Goal: Transaction & Acquisition: Purchase product/service

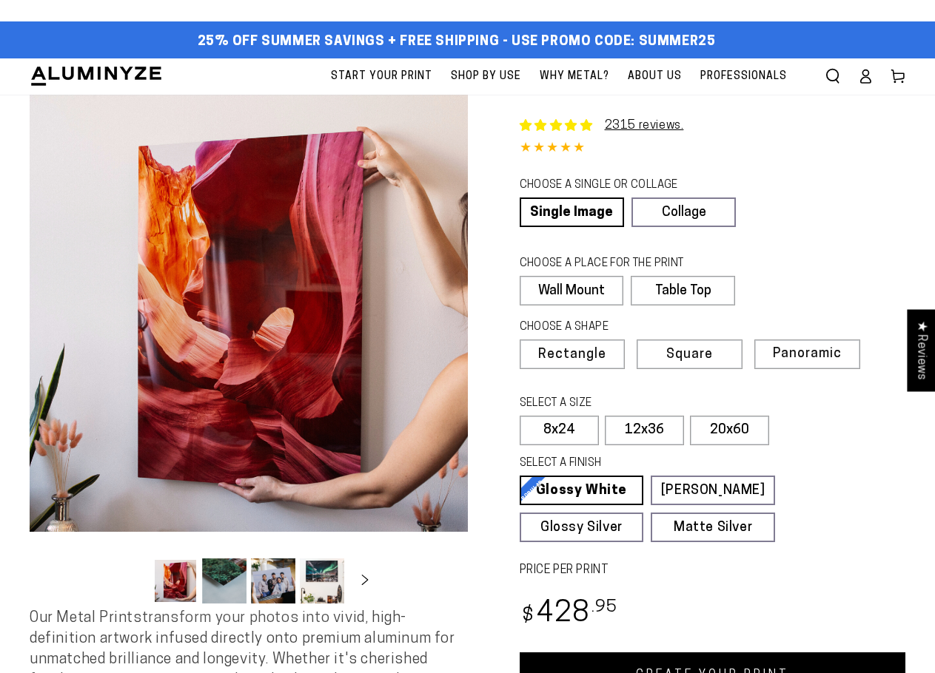
select select "**********"
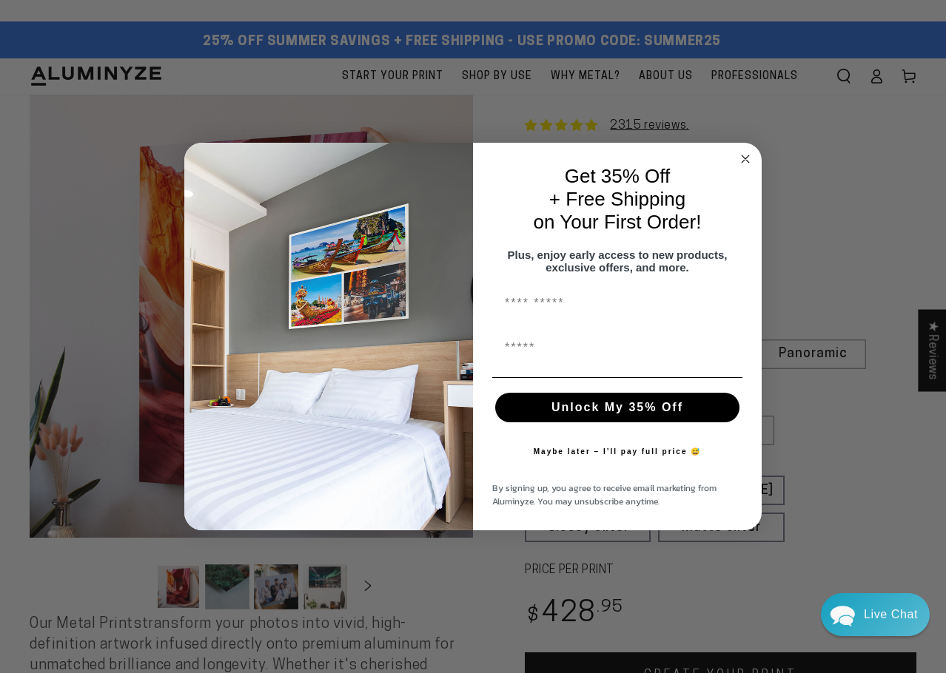
click at [743, 156] on circle "Close dialog" at bounding box center [745, 159] width 17 height 17
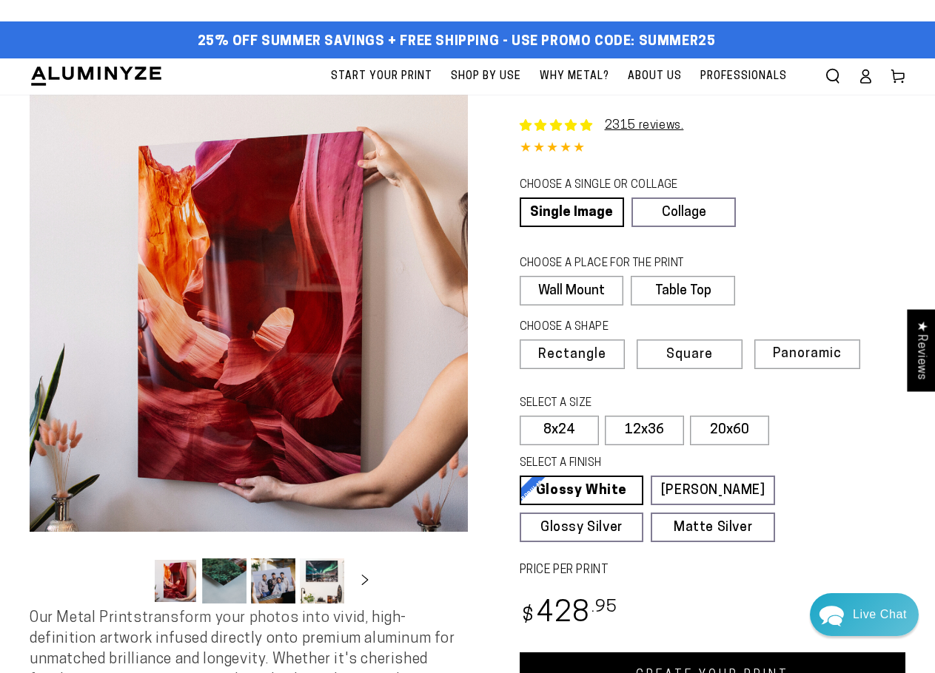
click at [792, 183] on div "CHOOSE A SINGLE OR COLLAGE Learn more" at bounding box center [687, 188] width 337 height 20
click at [836, 440] on fieldset "SELECT A SIZE Learn more 5x7 8x10" at bounding box center [683, 424] width 329 height 57
click at [595, 354] on span "Rectangle" at bounding box center [572, 355] width 68 height 13
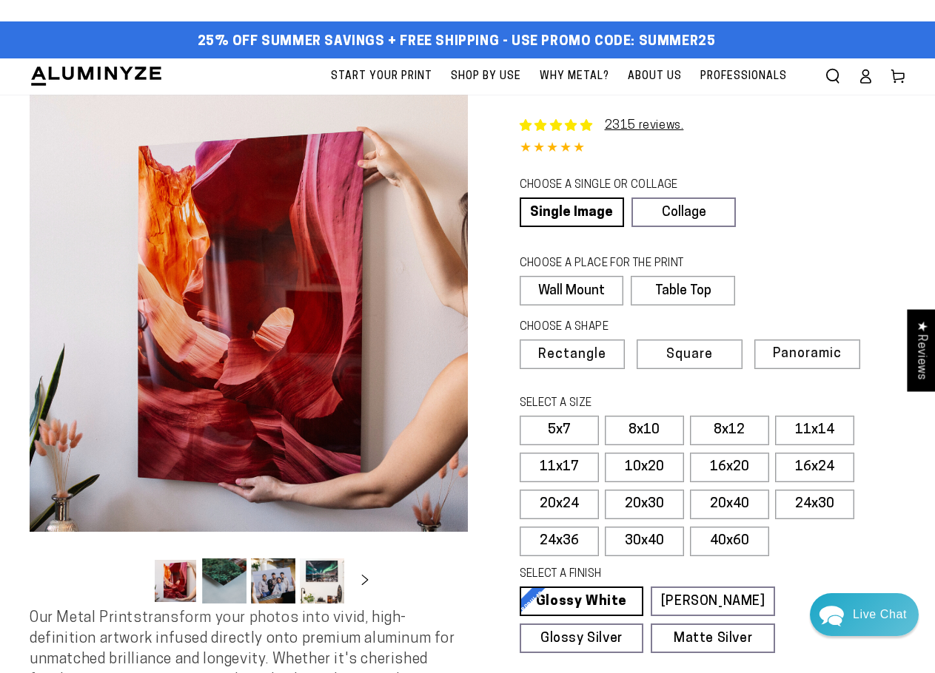
click at [730, 433] on label "8x12" at bounding box center [729, 431] width 79 height 30
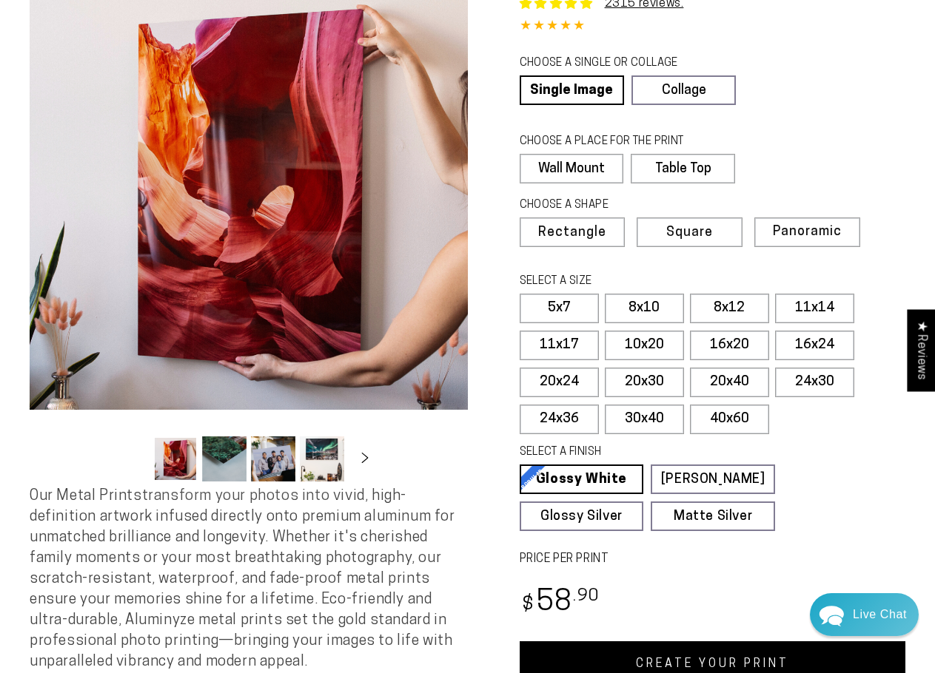
scroll to position [148, 0]
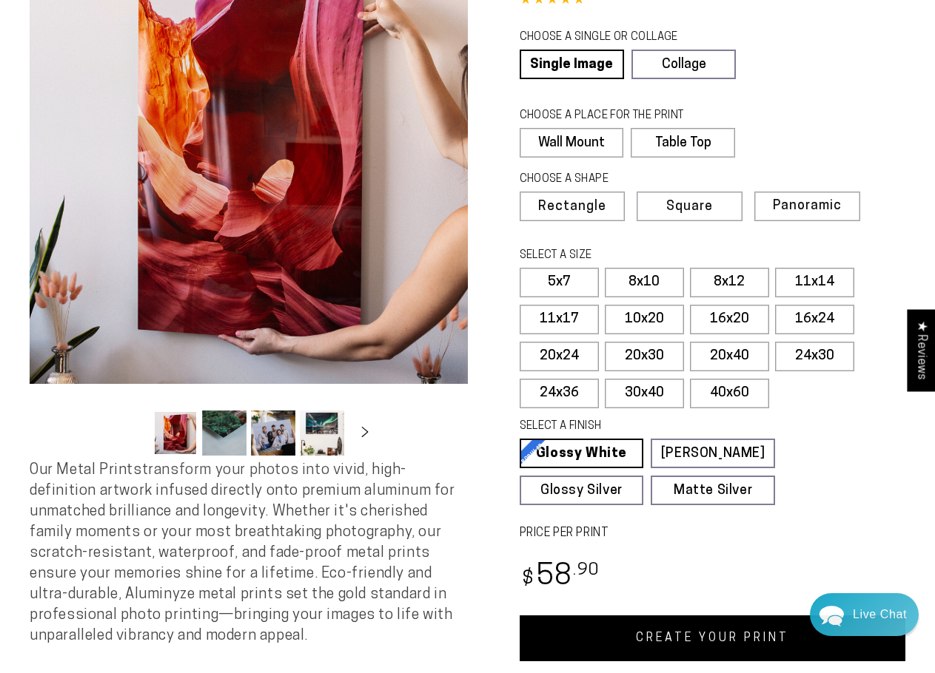
click at [808, 480] on fieldset "SELECT A FINISH Learn more Glossy White Glossy White Our bright white glossy su…" at bounding box center [707, 462] width 377 height 87
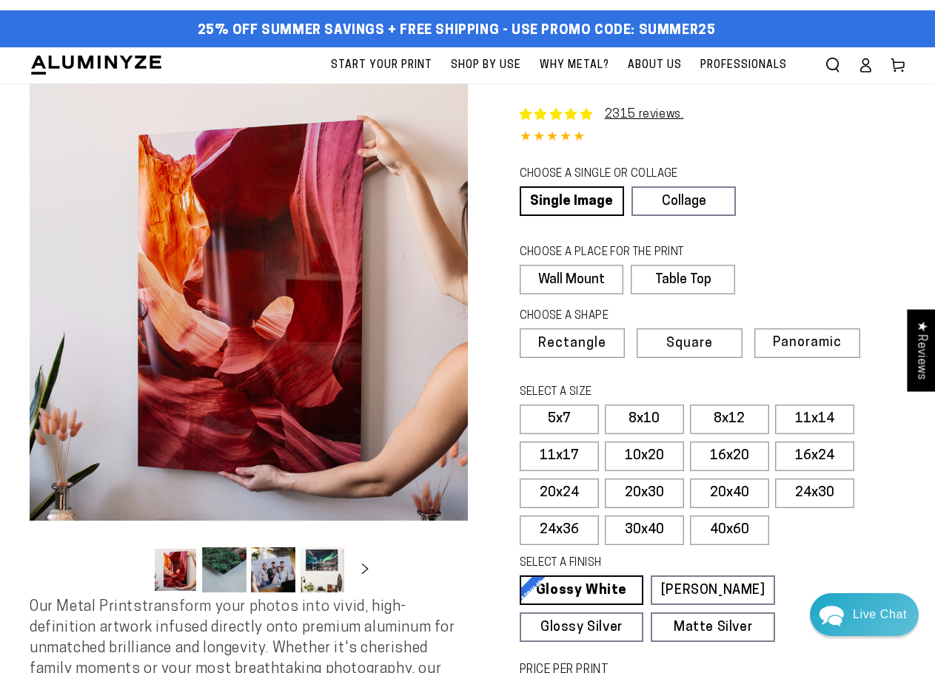
scroll to position [0, 0]
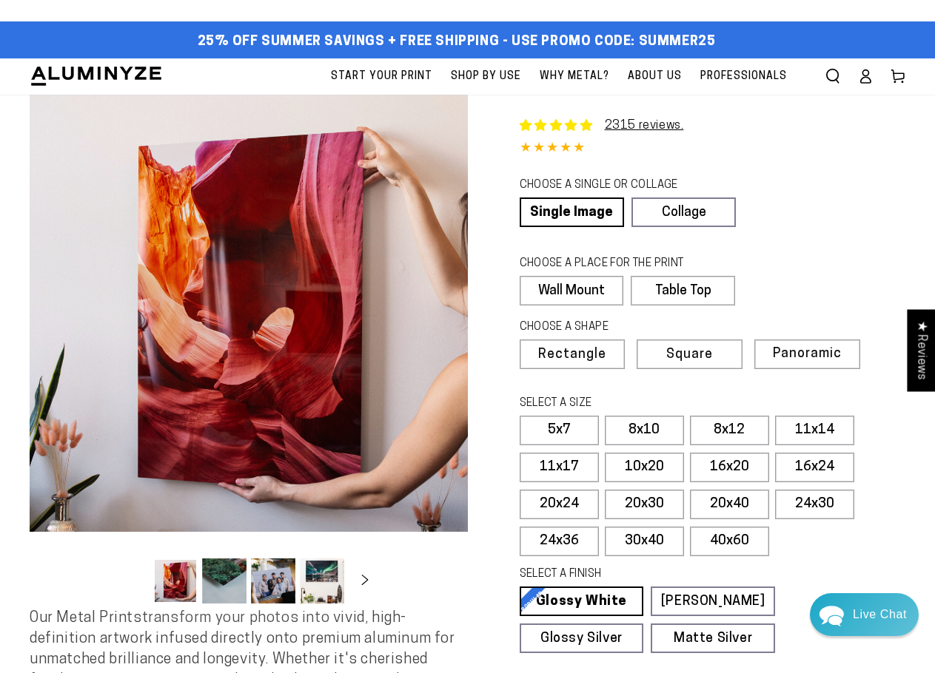
click at [359, 585] on icon "Slide right" at bounding box center [364, 580] width 19 height 10
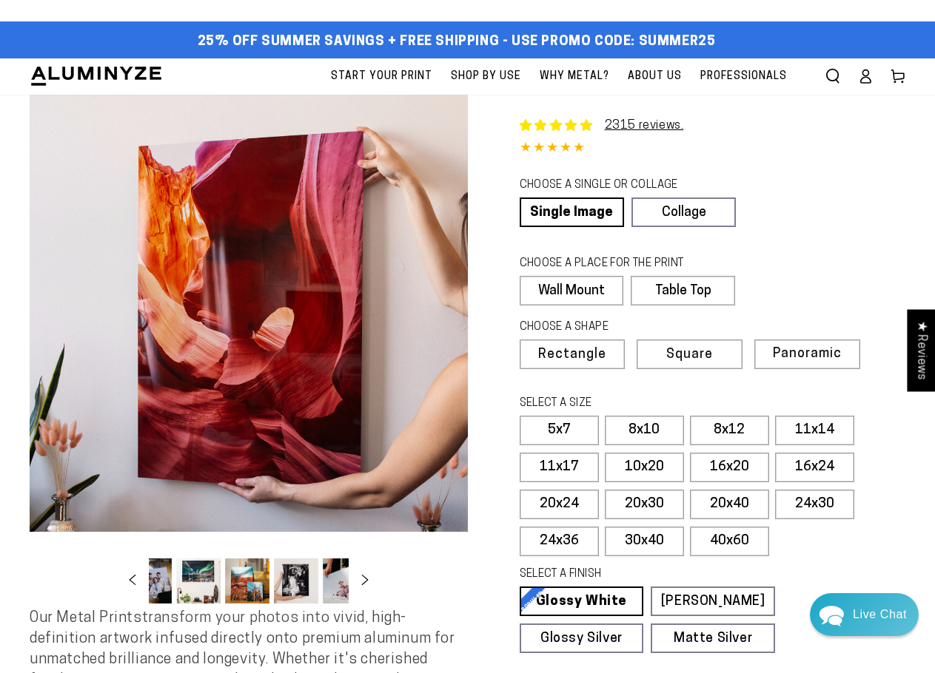
scroll to position [0, 144]
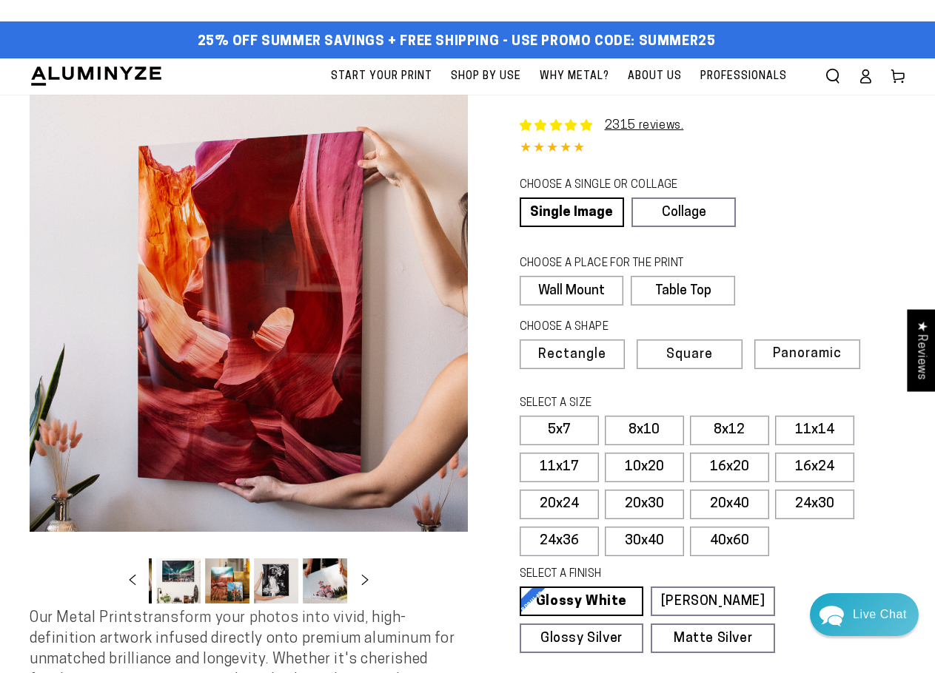
click at [277, 574] on button "Load image 6 in gallery view" at bounding box center [276, 581] width 44 height 45
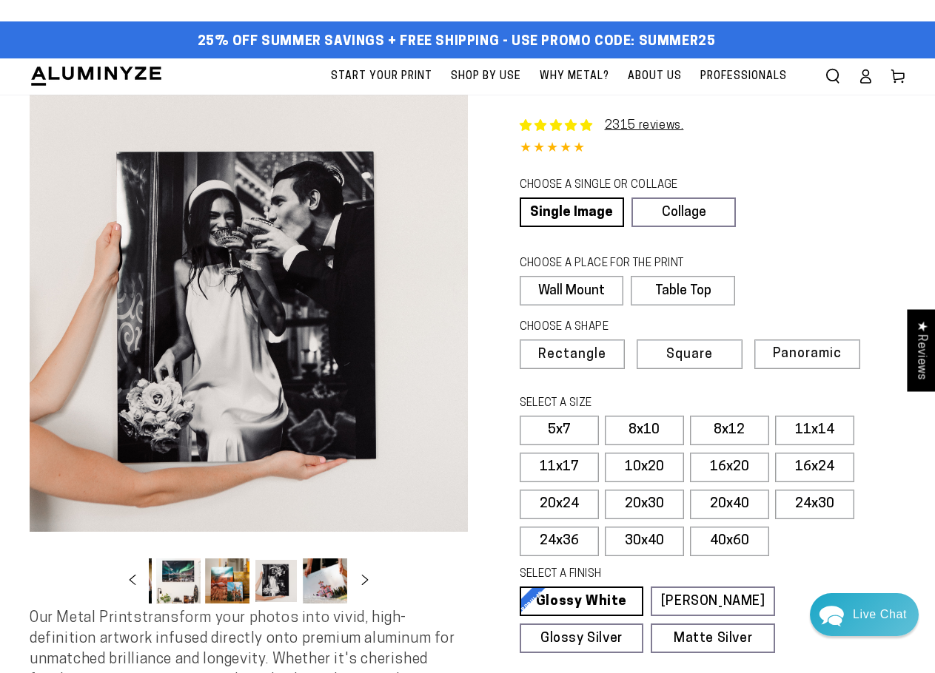
click at [228, 568] on button "Load image 5 in gallery view" at bounding box center [227, 581] width 44 height 45
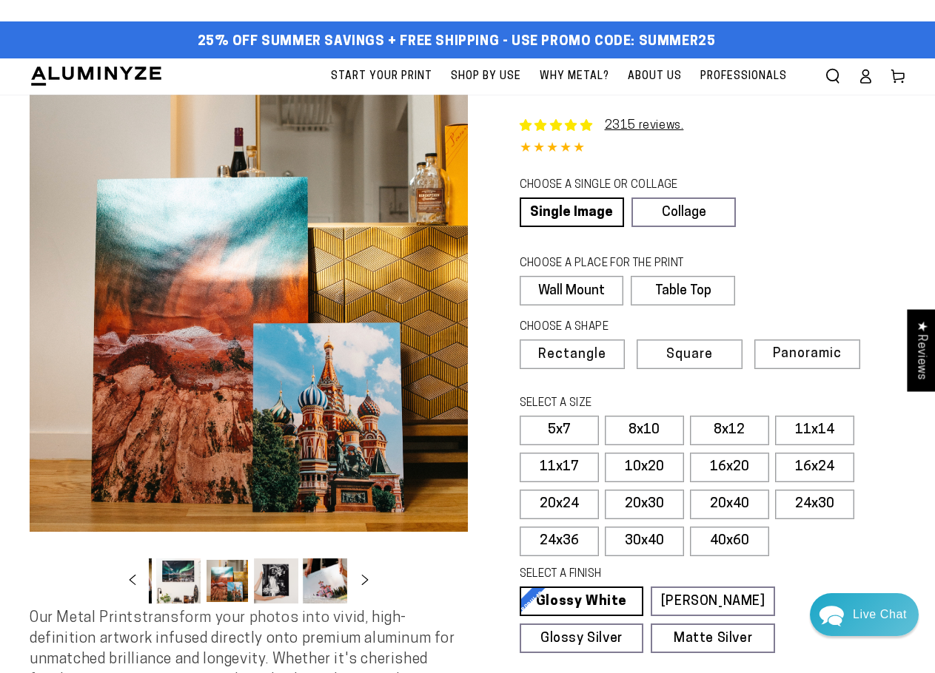
click at [195, 576] on button "Load image 4 in gallery view" at bounding box center [178, 581] width 44 height 45
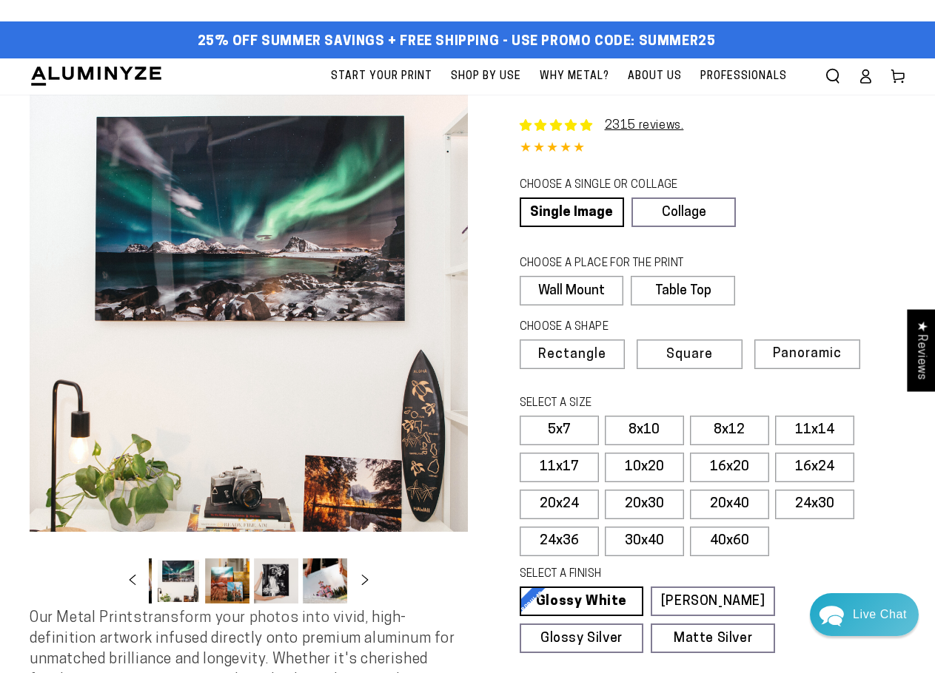
click at [280, 576] on button "Load image 6 in gallery view" at bounding box center [276, 581] width 44 height 45
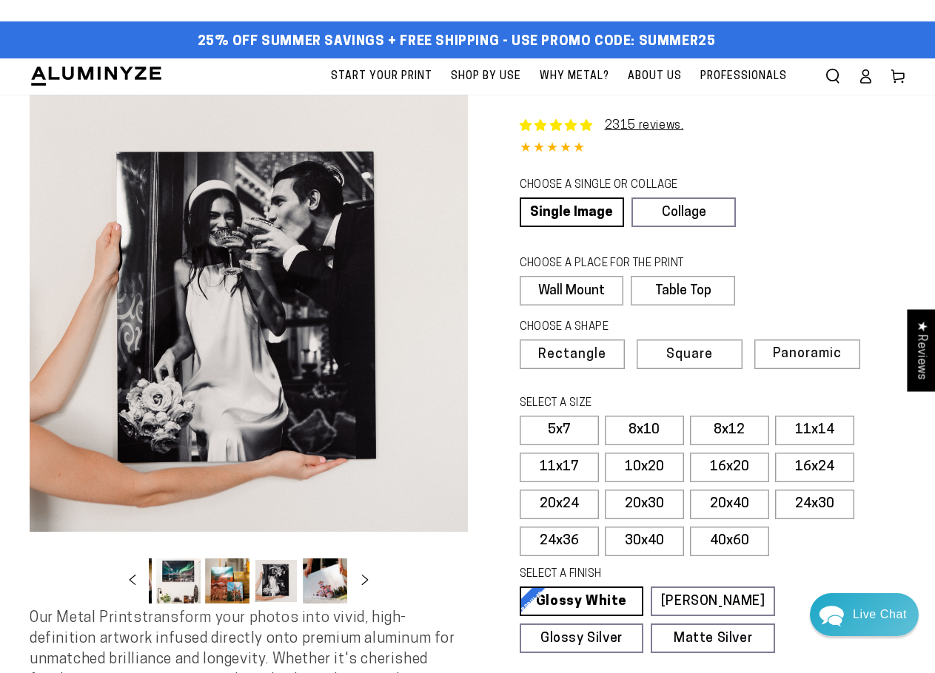
click at [327, 577] on button "Load image 7 in gallery view" at bounding box center [325, 581] width 44 height 45
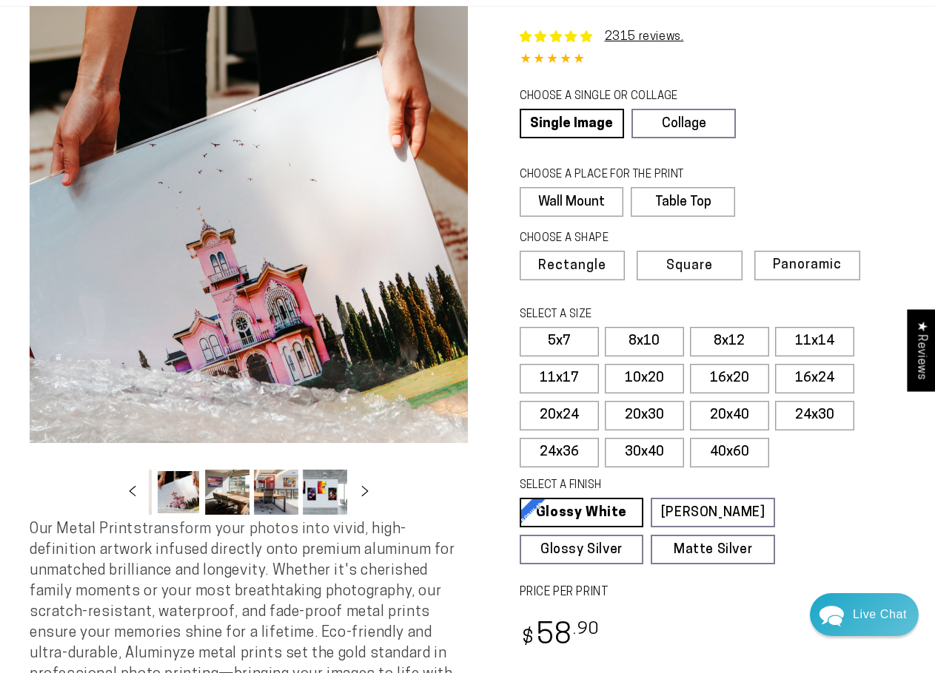
scroll to position [74, 0]
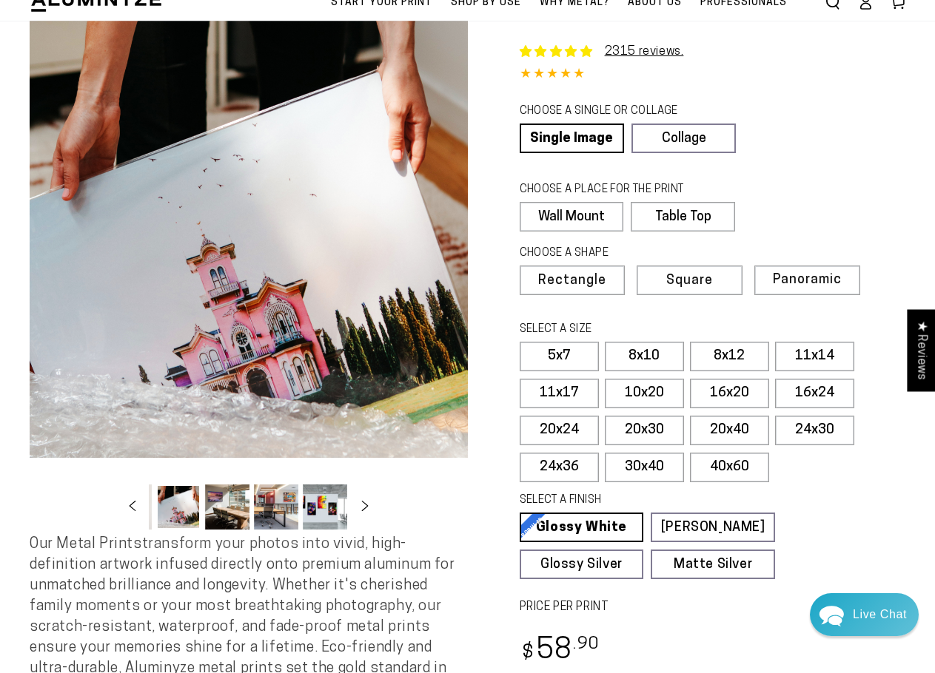
click at [630, 346] on label "8x10" at bounding box center [644, 357] width 79 height 30
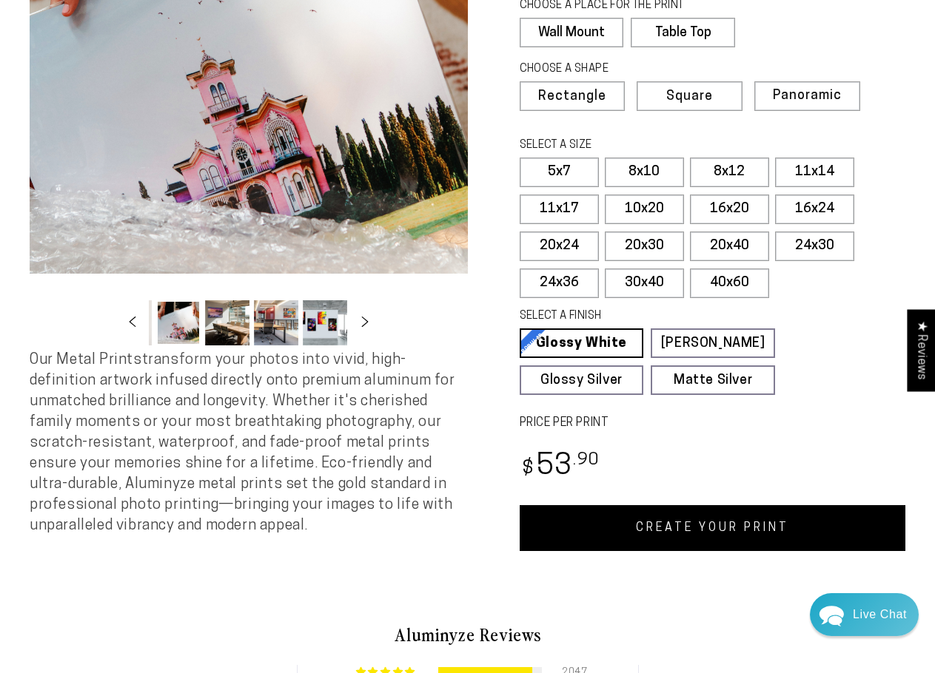
scroll to position [296, 0]
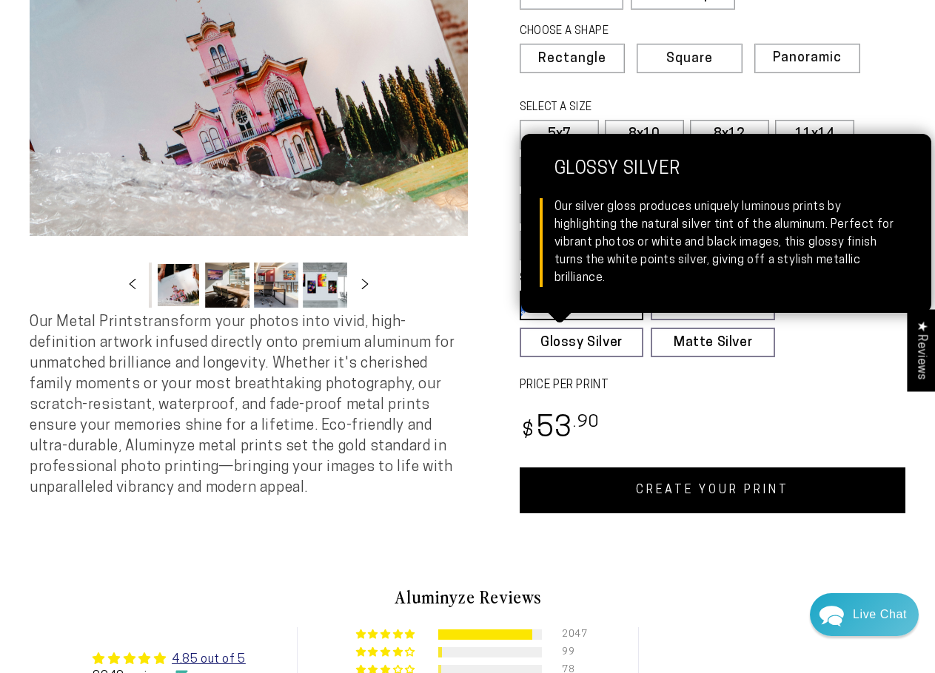
click at [592, 333] on link "Glossy Silver Glossy Silver Our silver gloss produces uniquely luminous prints …" at bounding box center [581, 343] width 124 height 30
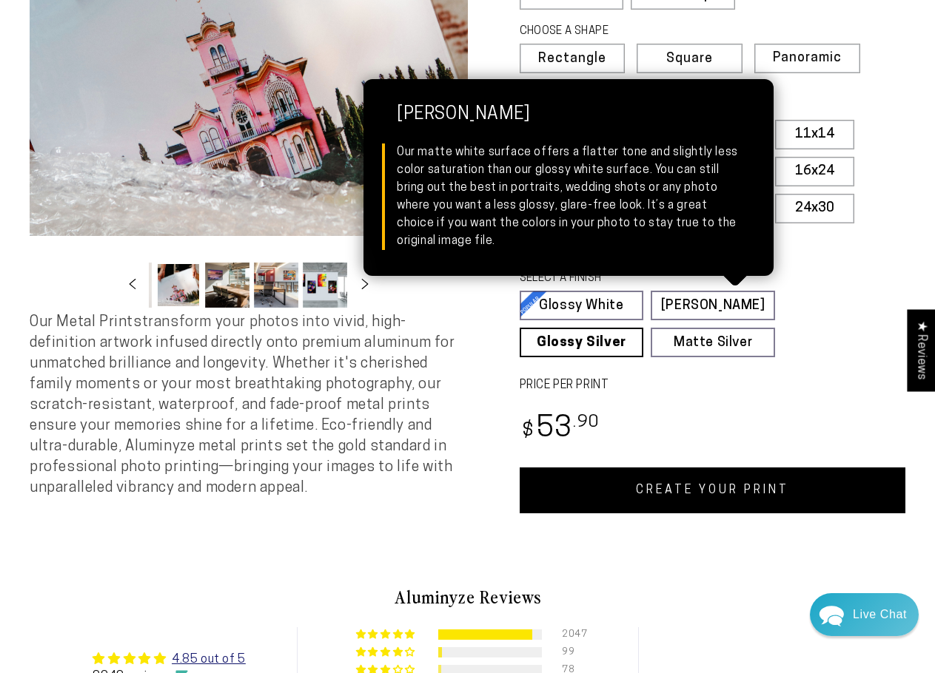
click at [700, 295] on link "Matte White Matte White Our matte white surface offers a flatter tone and sligh…" at bounding box center [712, 306] width 124 height 30
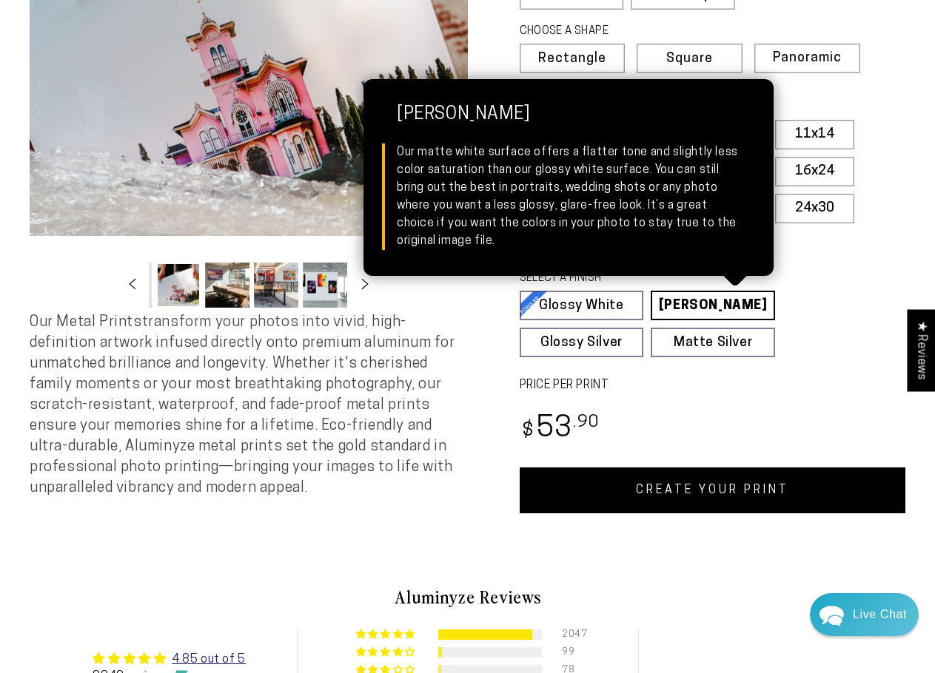
click at [701, 291] on link "Matte White Matte White Our matte white surface offers a flatter tone and sligh…" at bounding box center [712, 306] width 124 height 30
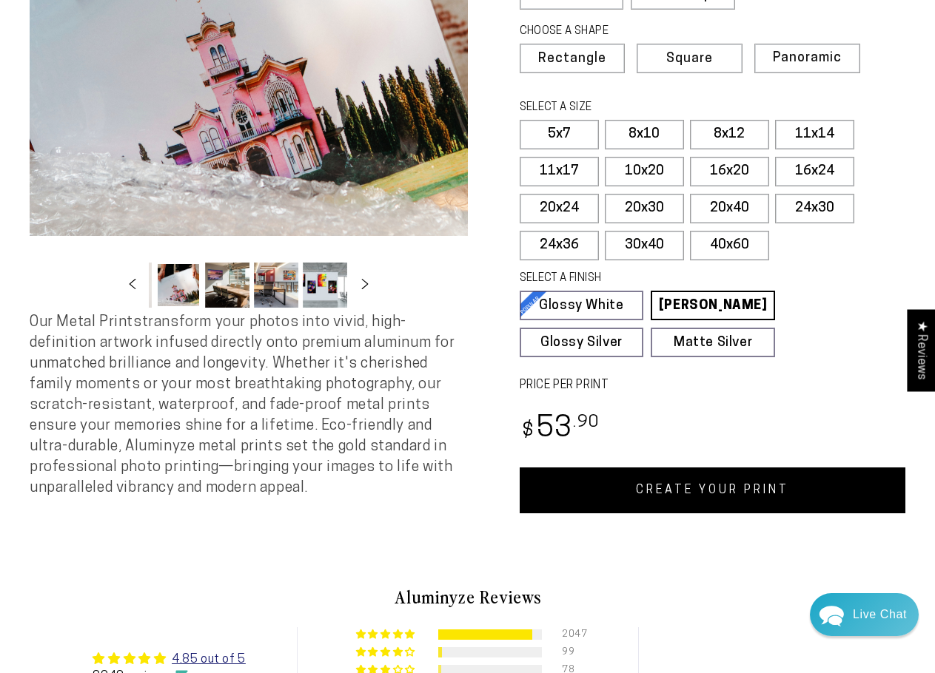
click at [875, 349] on fieldset "SELECT A FINISH Learn more Glossy White Glossy White Our bright white glossy su…" at bounding box center [707, 314] width 377 height 87
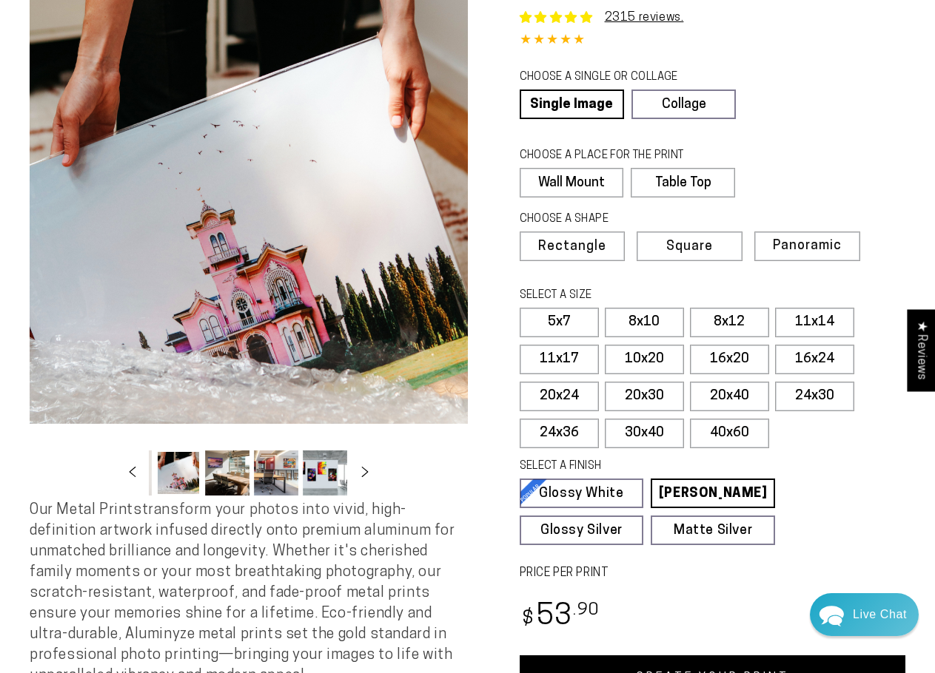
scroll to position [148, 0]
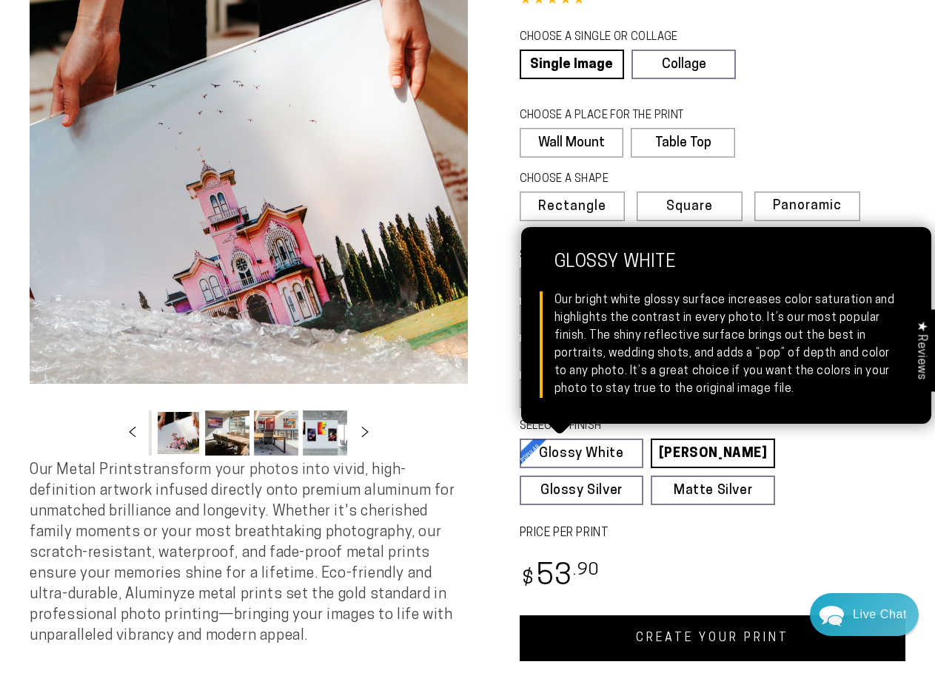
click at [559, 448] on link "Glossy White Glossy White Our bright white glossy surface increases color satur…" at bounding box center [581, 454] width 124 height 30
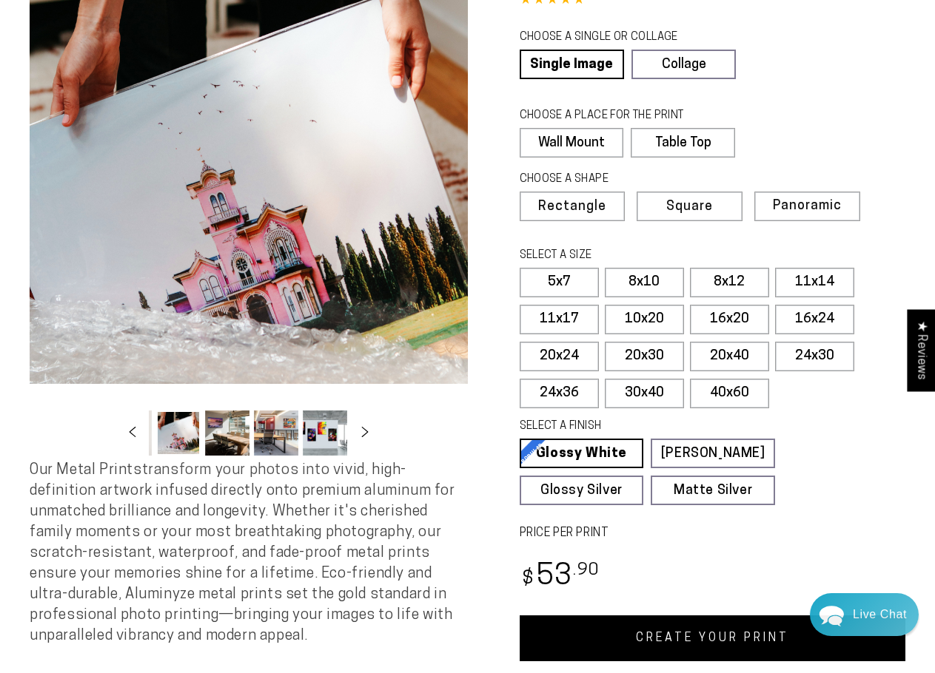
click at [599, 640] on link "CREATE YOUR PRINT" at bounding box center [712, 639] width 386 height 46
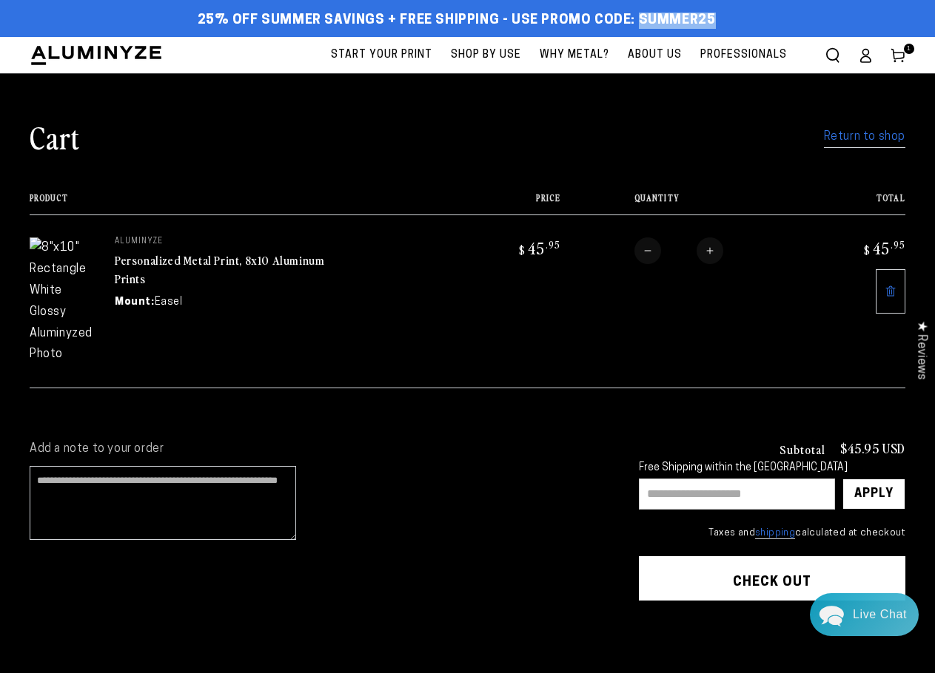
drag, startPoint x: 633, startPoint y: 18, endPoint x: 728, endPoint y: 23, distance: 94.9
click at [728, 23] on div "25% off Summer Savings + Free Shipping - Use Promo Code: SUMMER25 25% OFF - Cod…" at bounding box center [456, 20] width 853 height 27
copy span "SUMMER25"
click at [659, 479] on input "text" at bounding box center [737, 494] width 196 height 31
paste input "********"
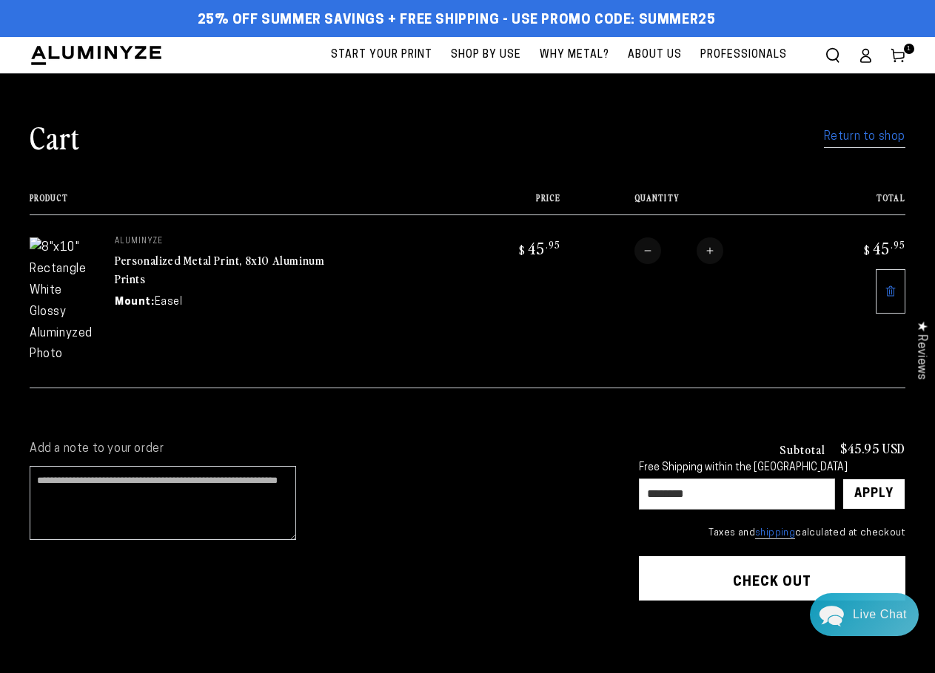
type input "********"
click at [876, 480] on div "Apply" at bounding box center [873, 495] width 39 height 30
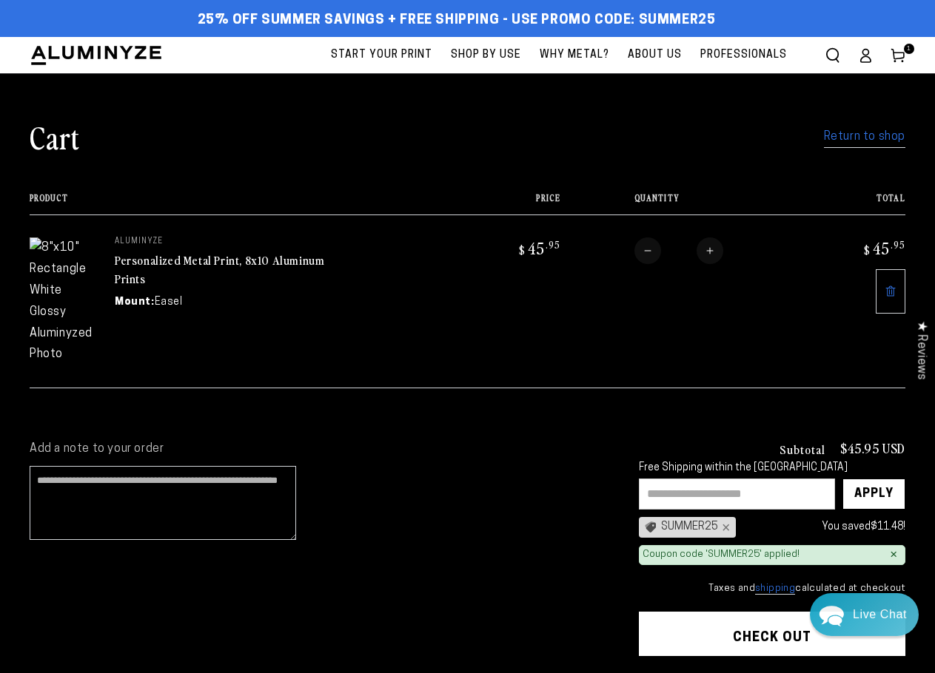
click at [888, 292] on icon at bounding box center [890, 292] width 12 height 12
